Goal: Find specific page/section: Find specific page/section

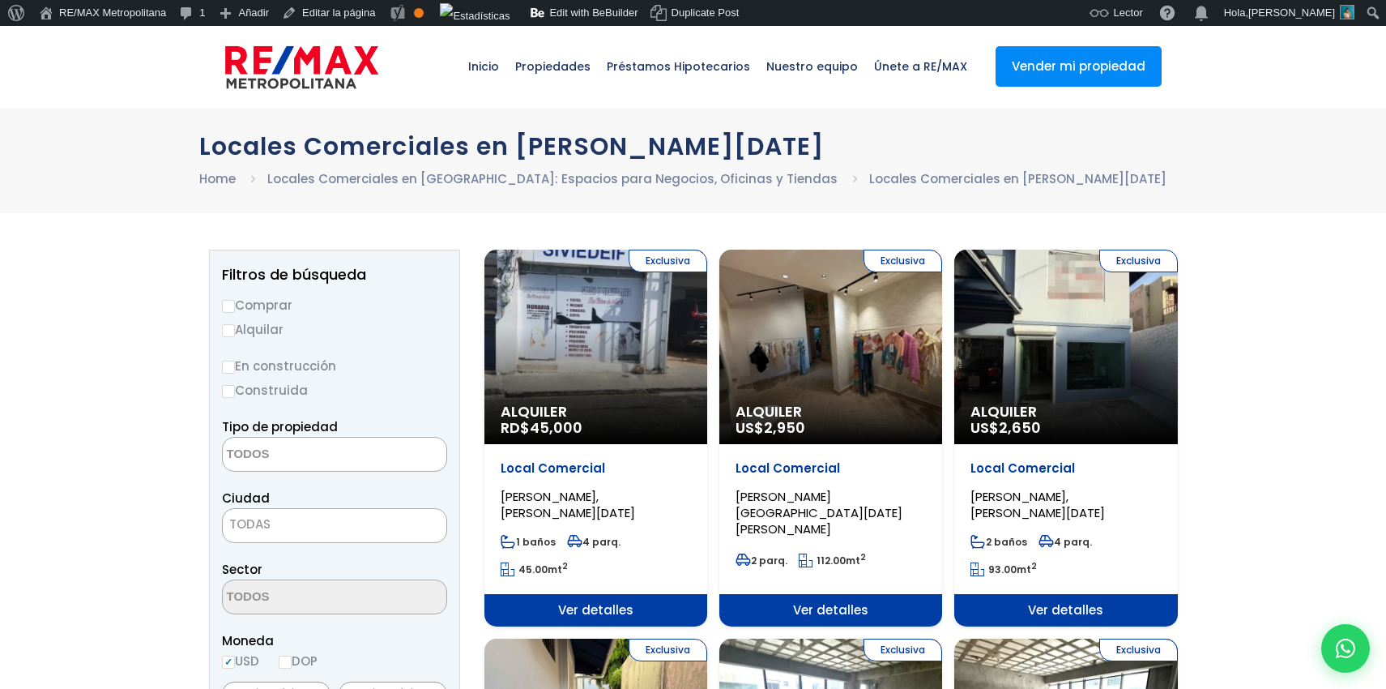
select select
click at [331, 18] on link "Editar la página" at bounding box center [328, 13] width 106 height 26
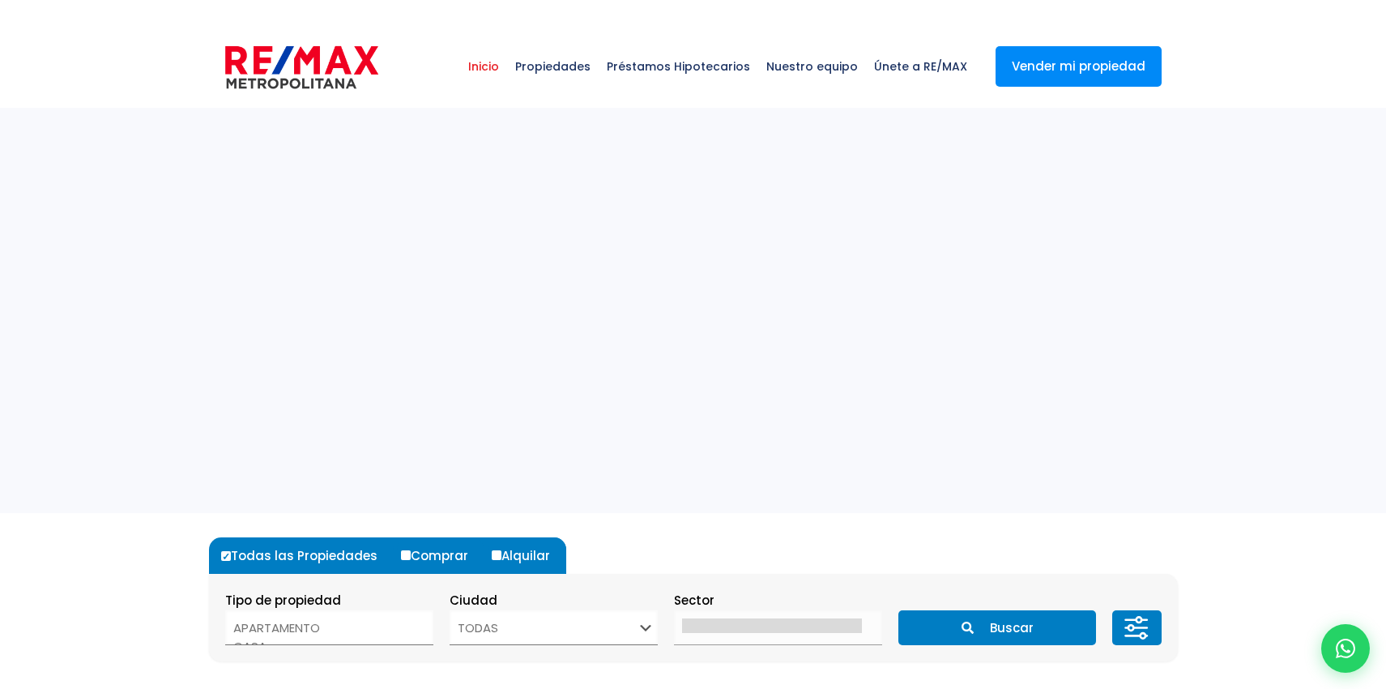
select select
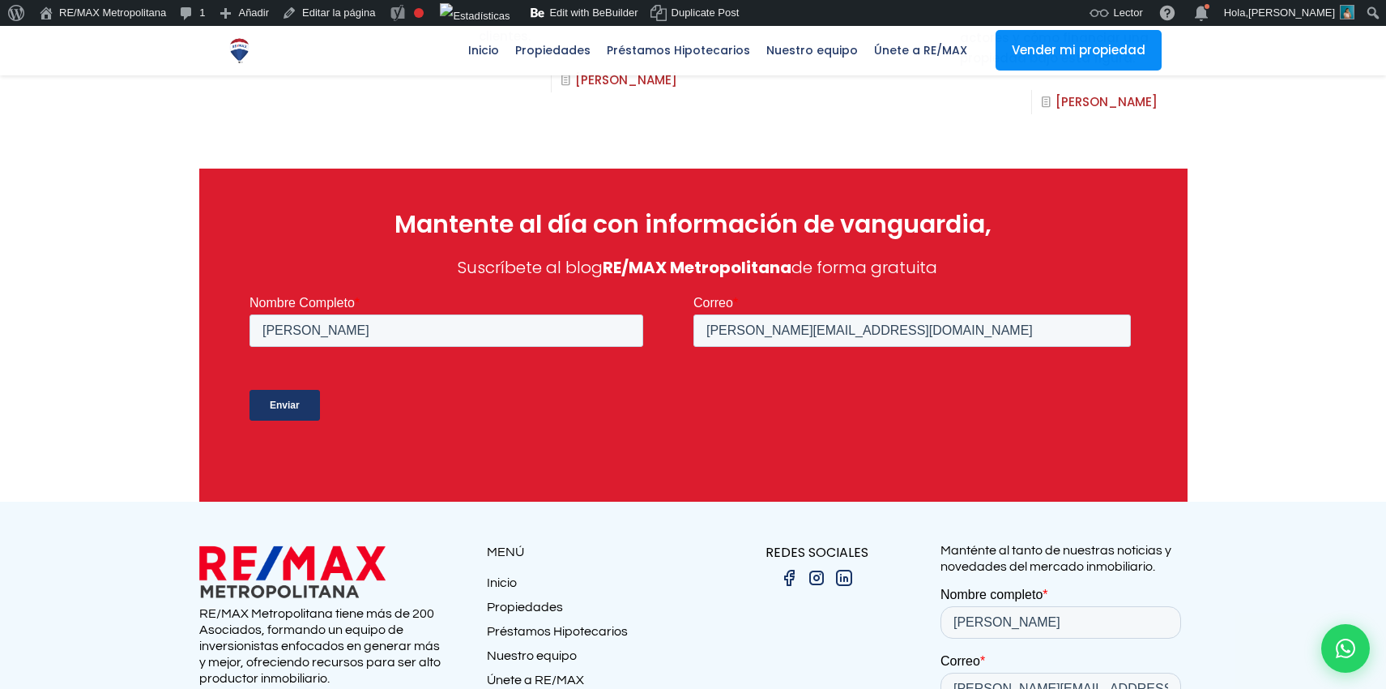
scroll to position [1016, 0]
